Goal: Information Seeking & Learning: Learn about a topic

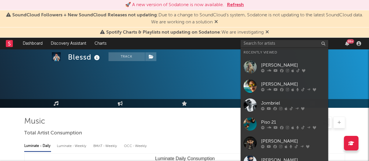
select select "6m"
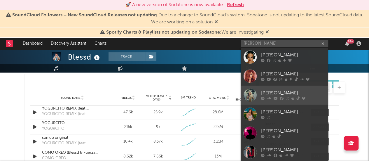
type input "[PERSON_NAME]"
click at [258, 95] on link "[PERSON_NAME]" at bounding box center [285, 94] width 88 height 19
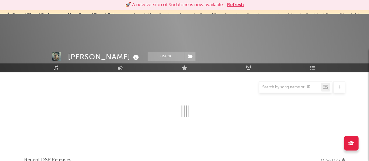
scroll to position [408, 0]
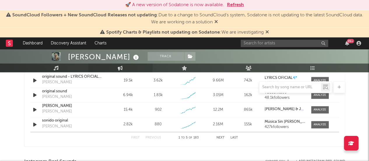
select select "6m"
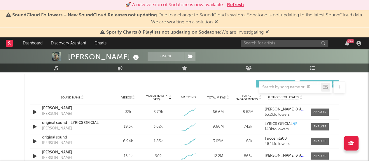
click at [268, 31] on icon at bounding box center [267, 31] width 4 height 5
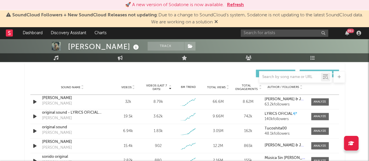
click at [216, 21] on icon at bounding box center [216, 21] width 4 height 5
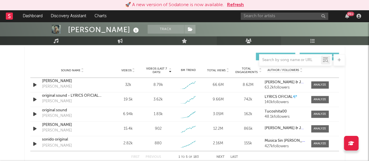
click at [250, 39] on icon at bounding box center [249, 40] width 6 height 5
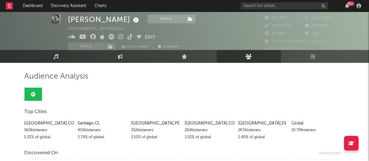
scroll to position [8, 0]
